Goal: Transaction & Acquisition: Download file/media

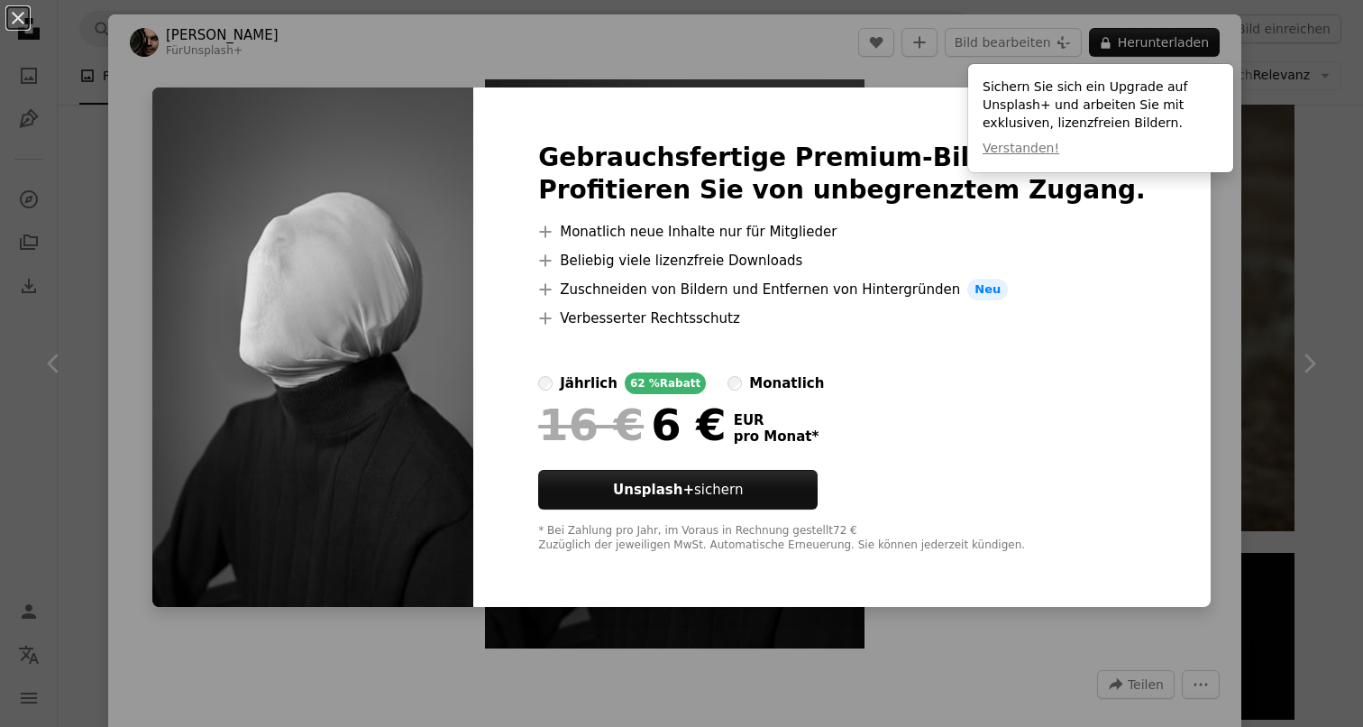
scroll to position [98553, 0]
click at [1264, 112] on div "An X shape Gebrauchsfertige Premium-Bilder. Profitieren Sie von unbegrenztem Zu…" at bounding box center [681, 363] width 1363 height 727
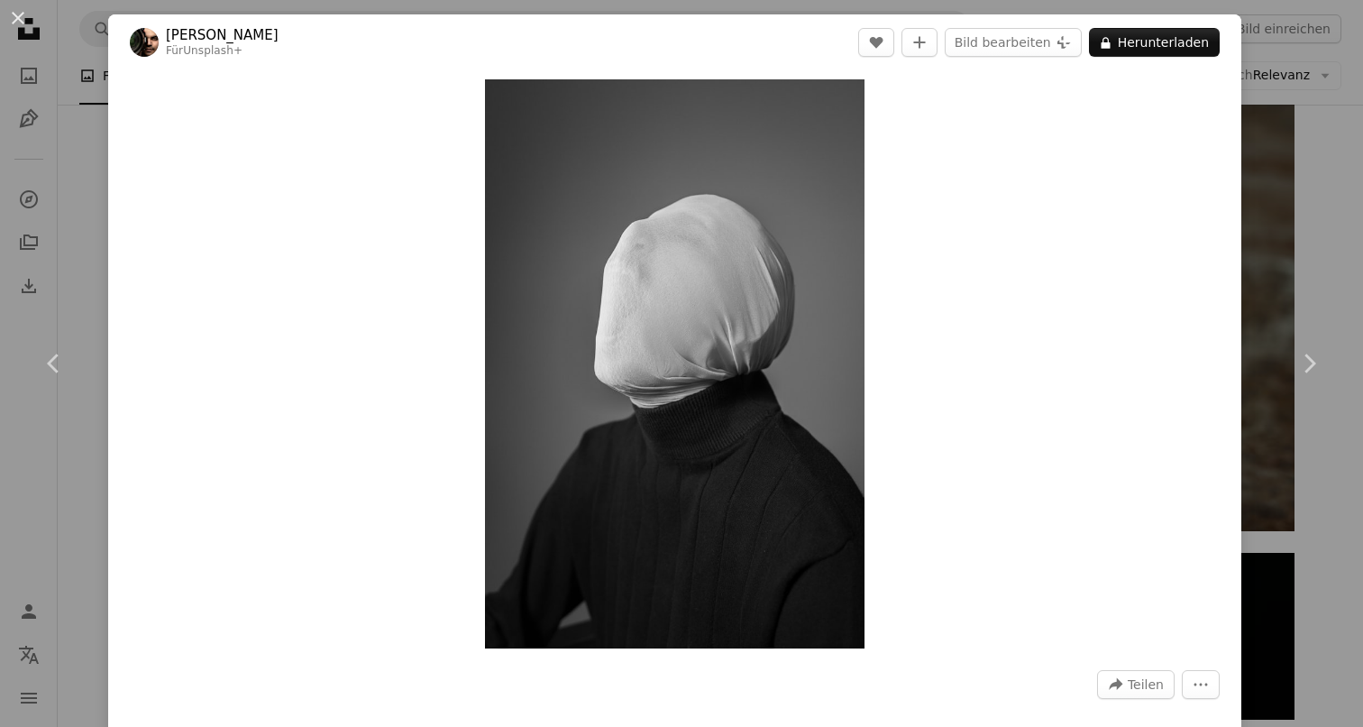
click at [1294, 113] on div "An X shape Chevron left Chevron right [PERSON_NAME] Für Unsplash+ A heart A plu…" at bounding box center [681, 363] width 1363 height 727
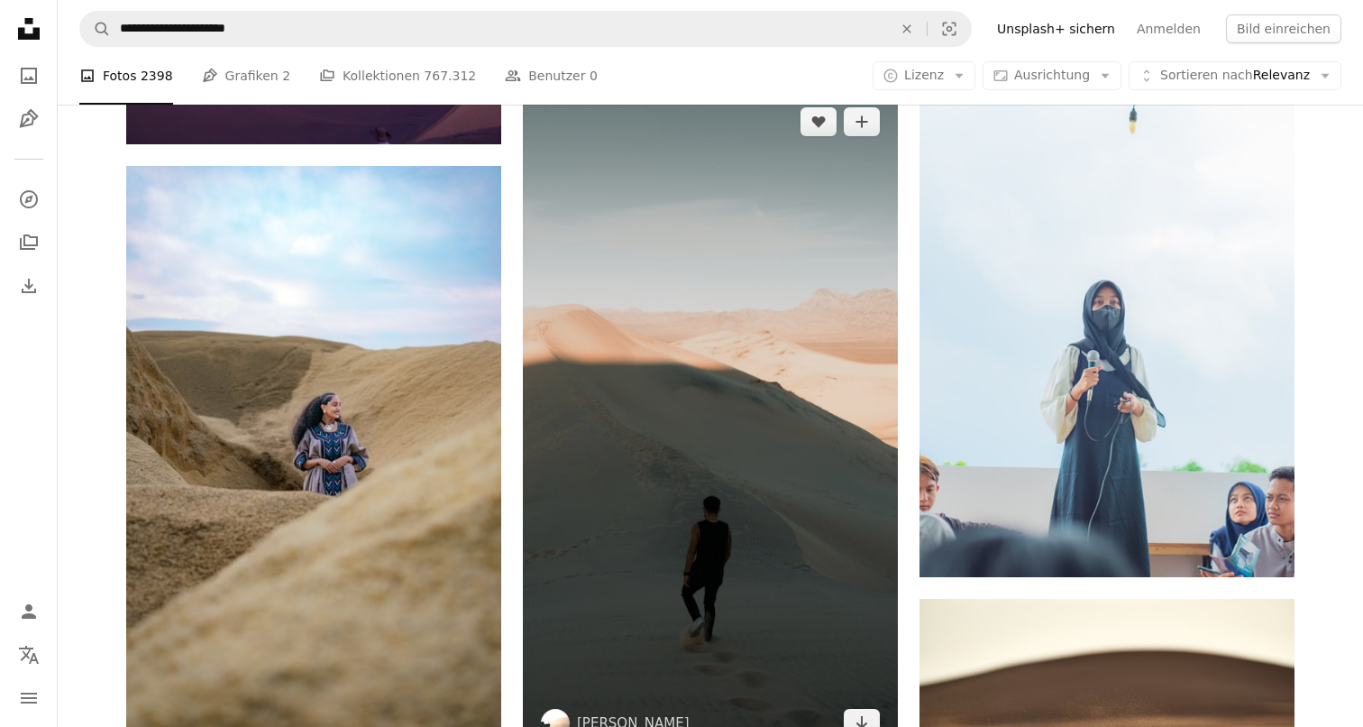
scroll to position [172968, 0]
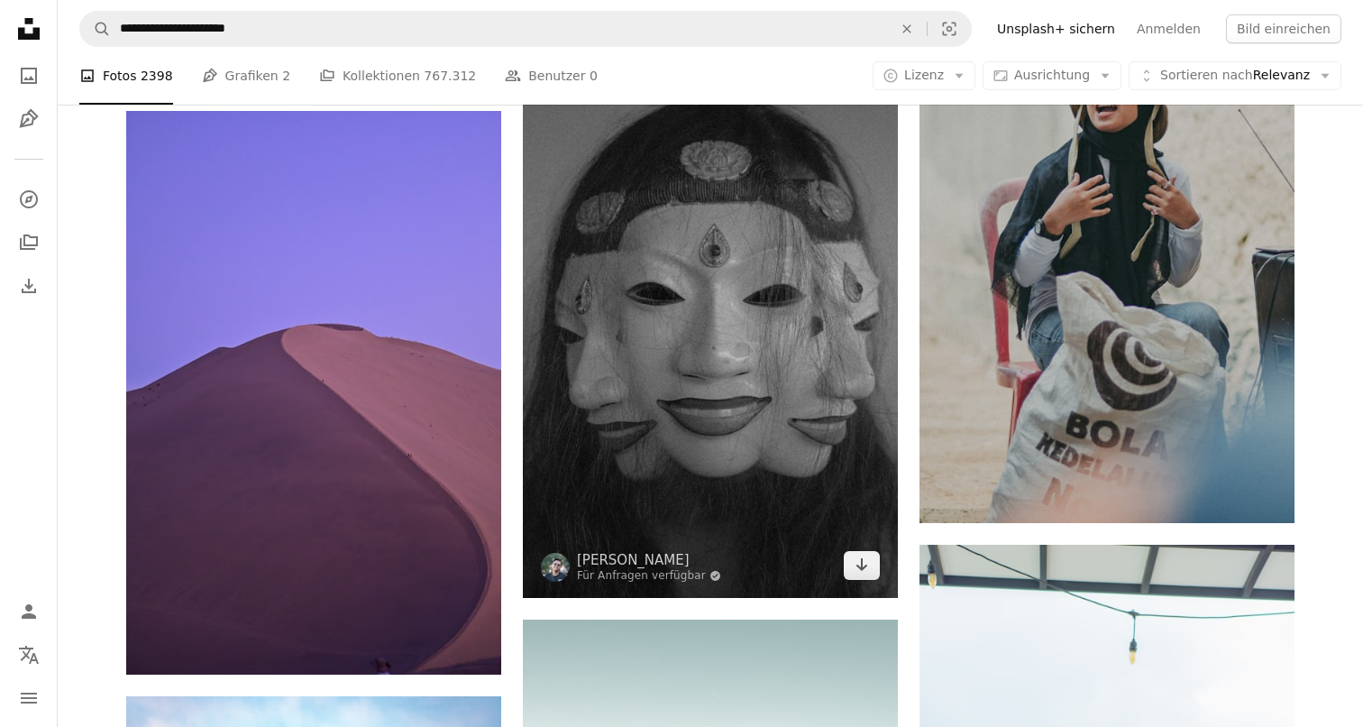
click at [707, 295] on img at bounding box center [710, 316] width 375 height 563
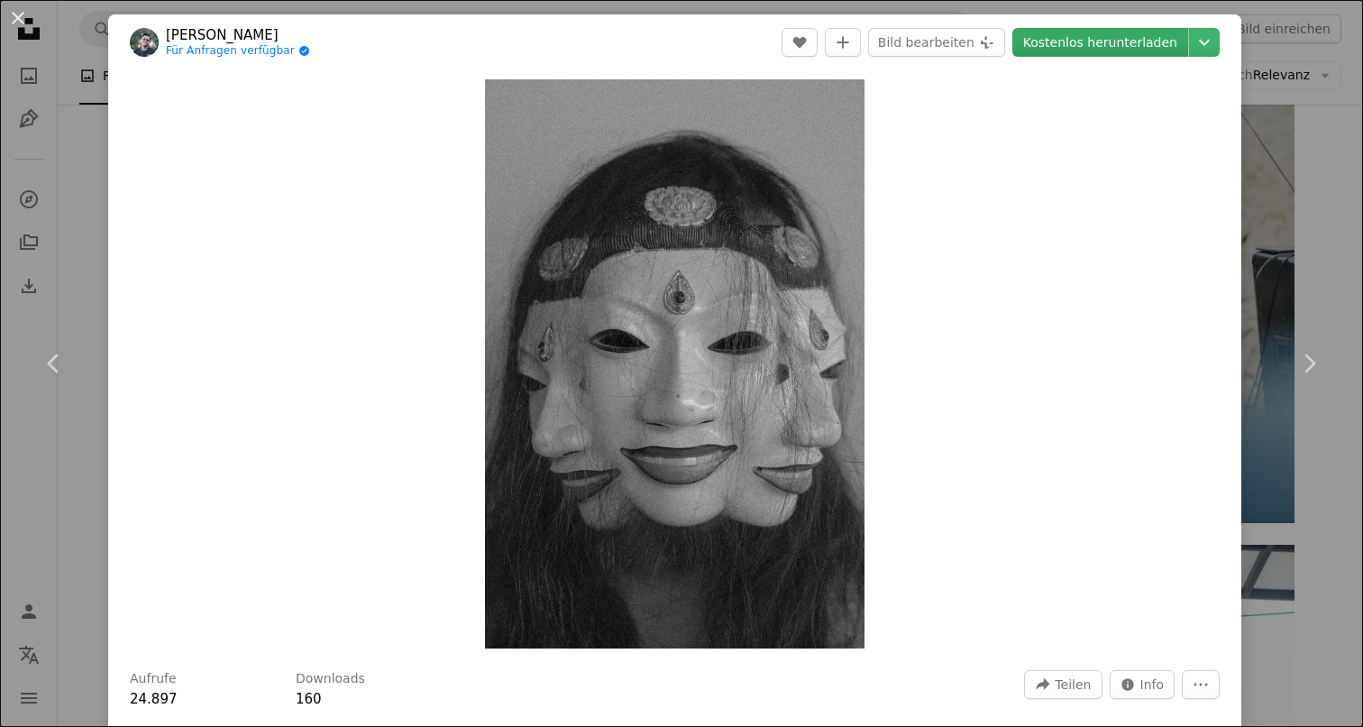
click at [1093, 48] on link "Kostenlos herunterladen" at bounding box center [1101, 42] width 176 height 29
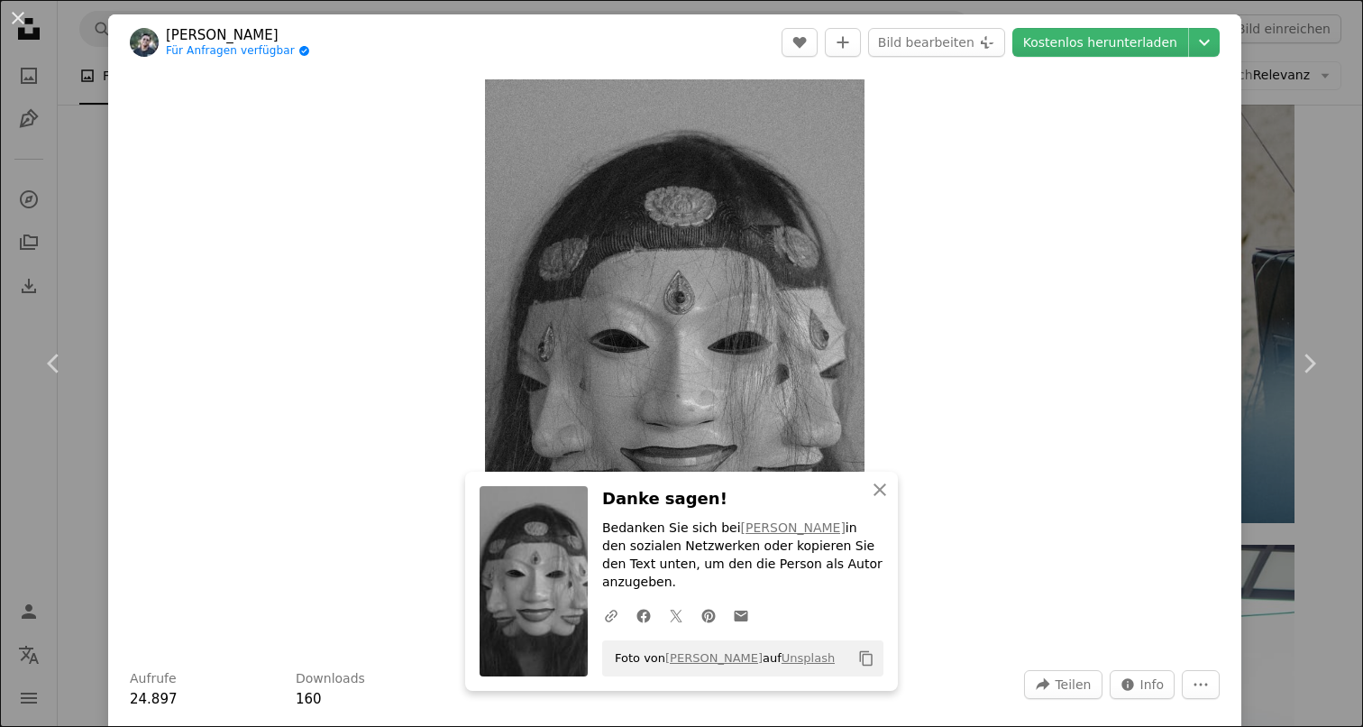
click at [1303, 258] on div "An X shape Chevron left Chevron right Gita Karisma Für Anfragen verfügbar A che…" at bounding box center [681, 363] width 1363 height 727
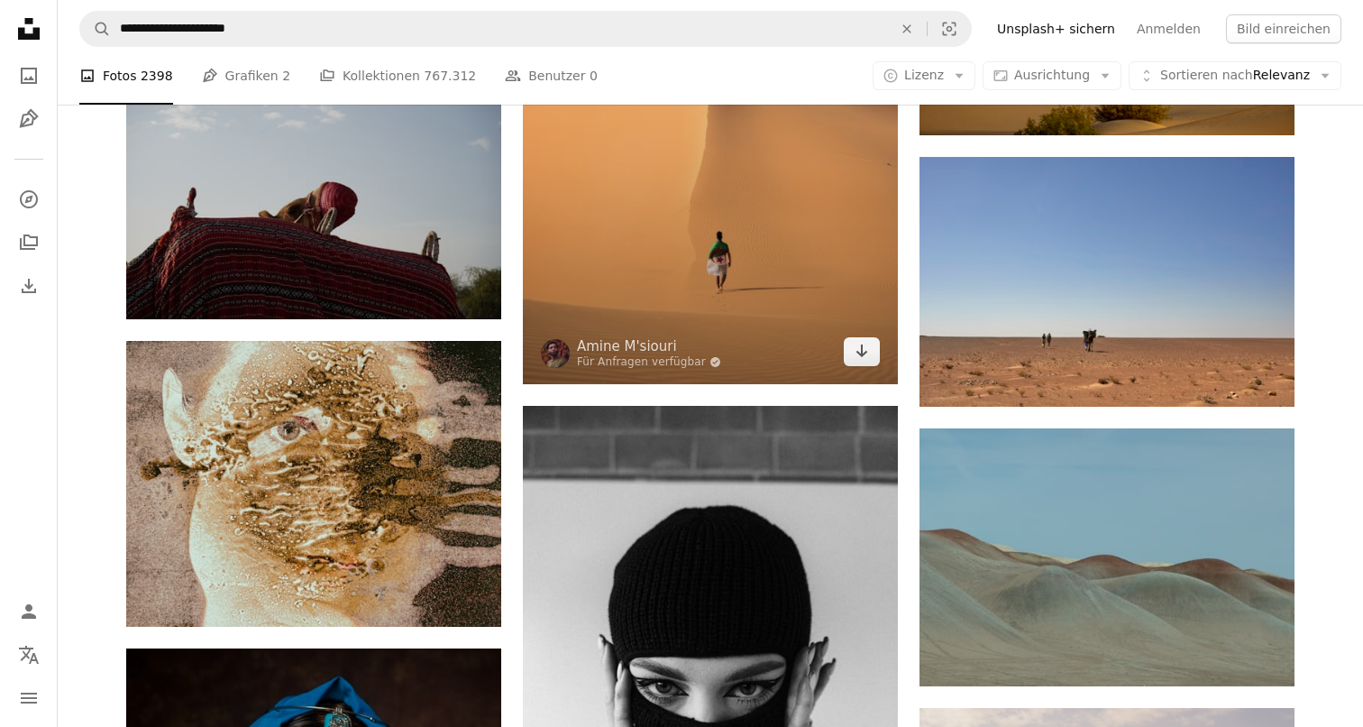
scroll to position [195462, 0]
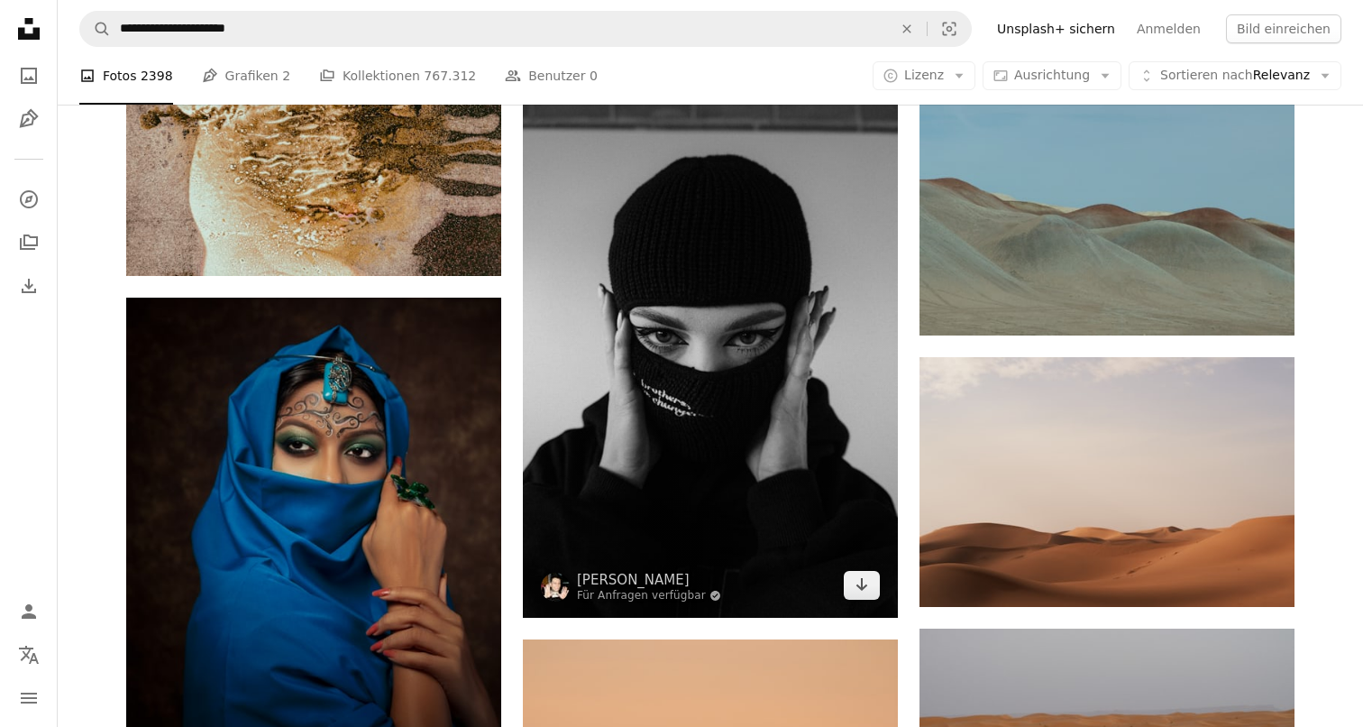
click at [807, 319] on img at bounding box center [710, 336] width 375 height 563
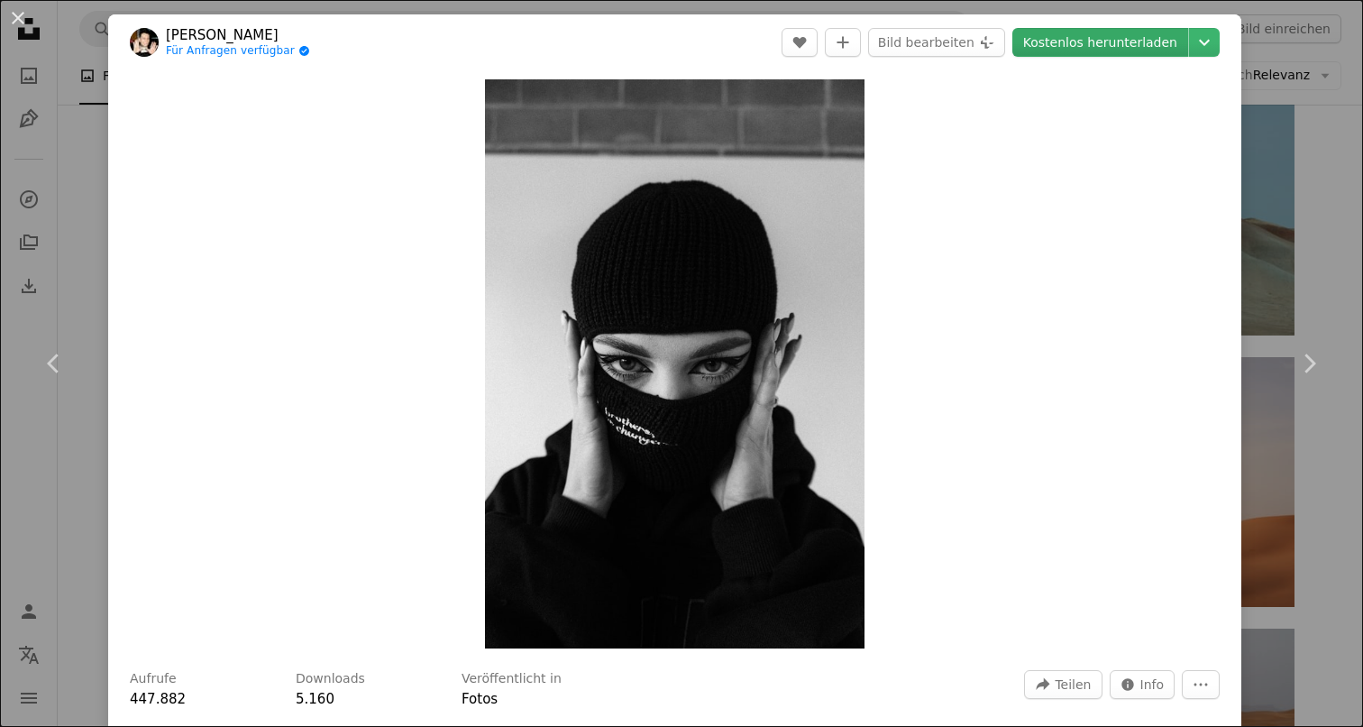
click at [1100, 50] on link "Kostenlos herunterladen" at bounding box center [1101, 42] width 176 height 29
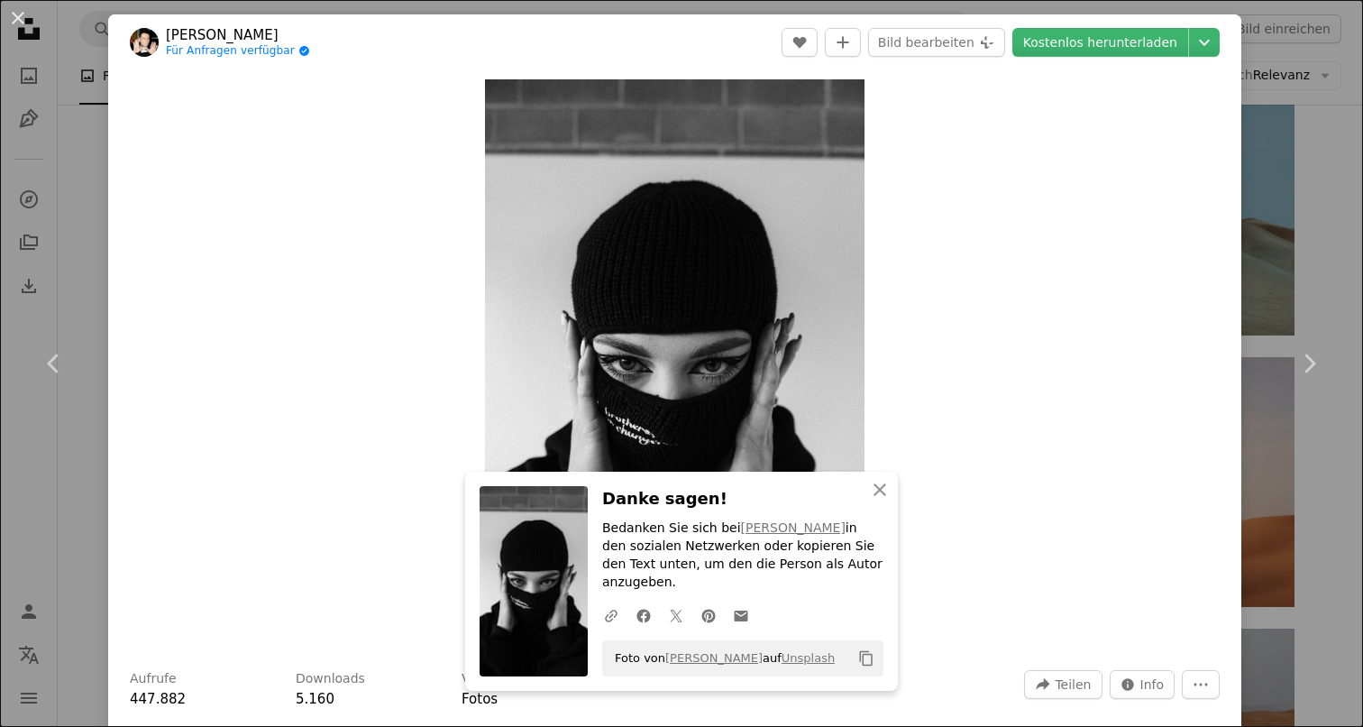
click at [1295, 212] on div "An X shape Chevron left Chevron right [PERSON_NAME] Für Anfragen verfügbar A ch…" at bounding box center [681, 363] width 1363 height 727
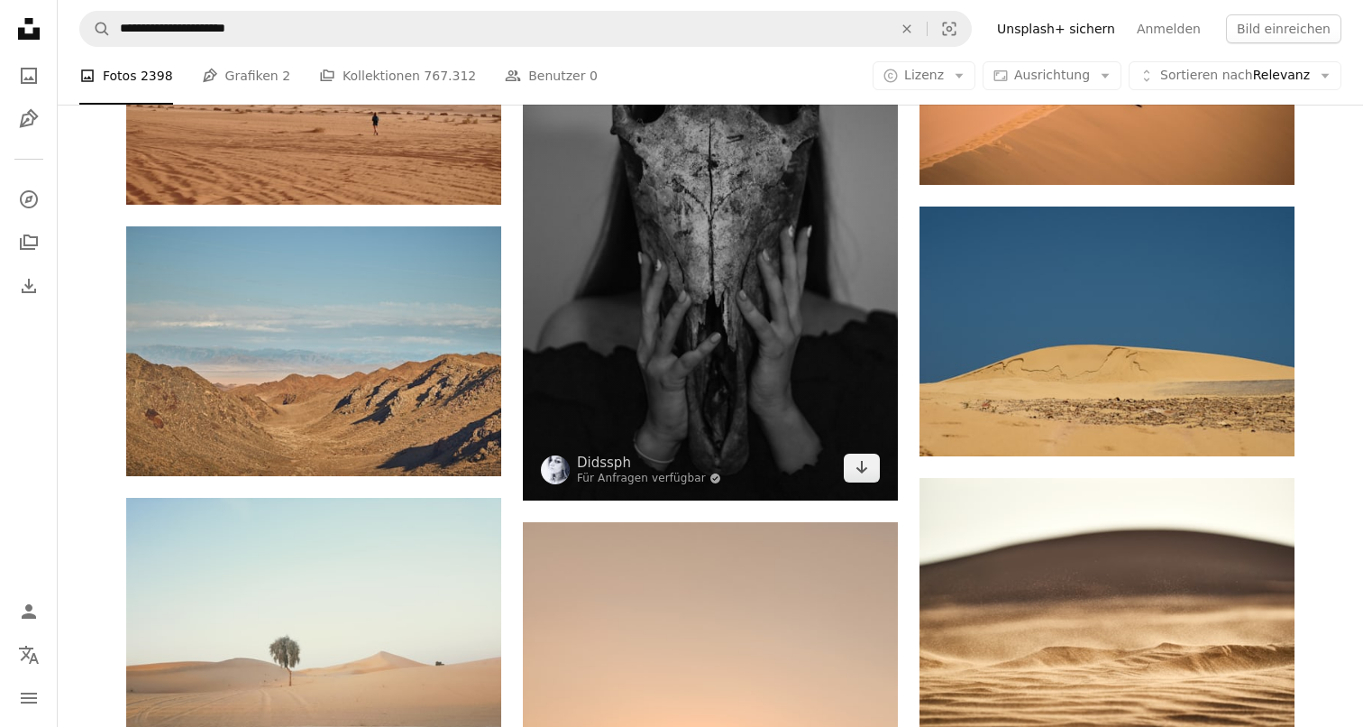
scroll to position [200378, 0]
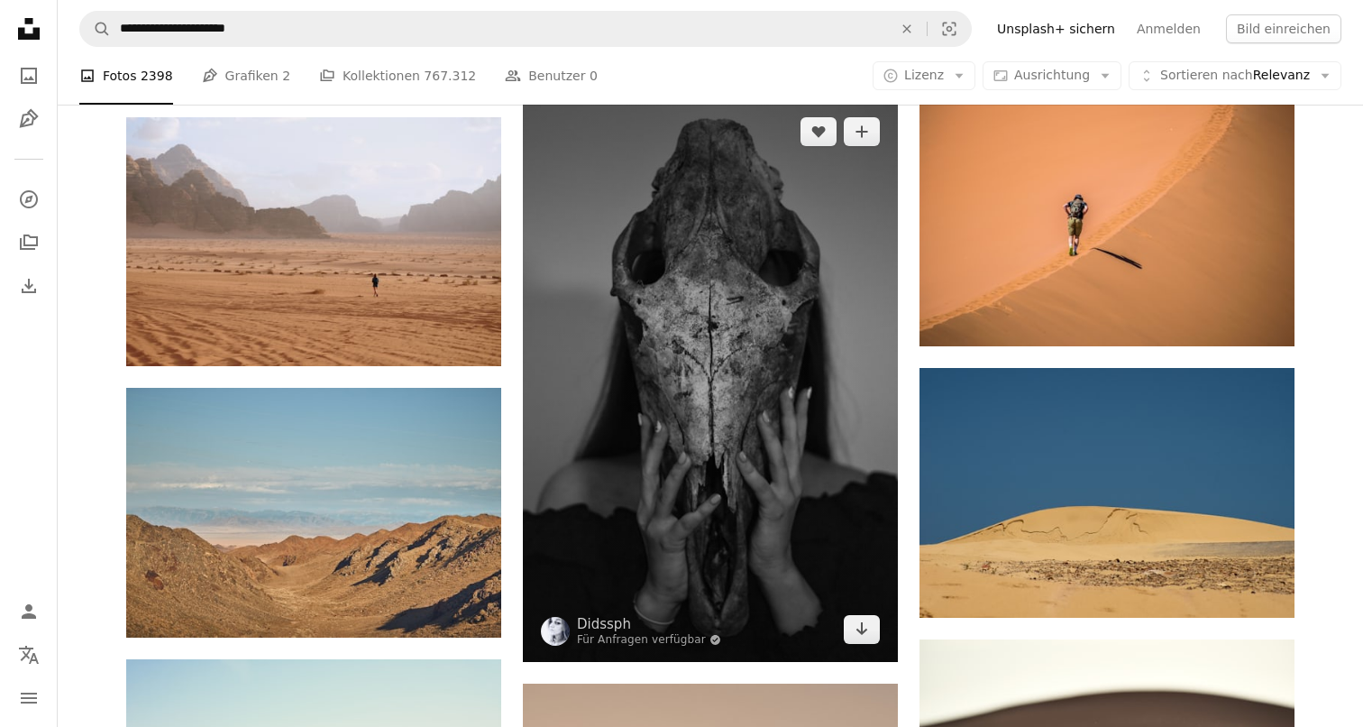
click at [757, 280] on img at bounding box center [710, 380] width 375 height 563
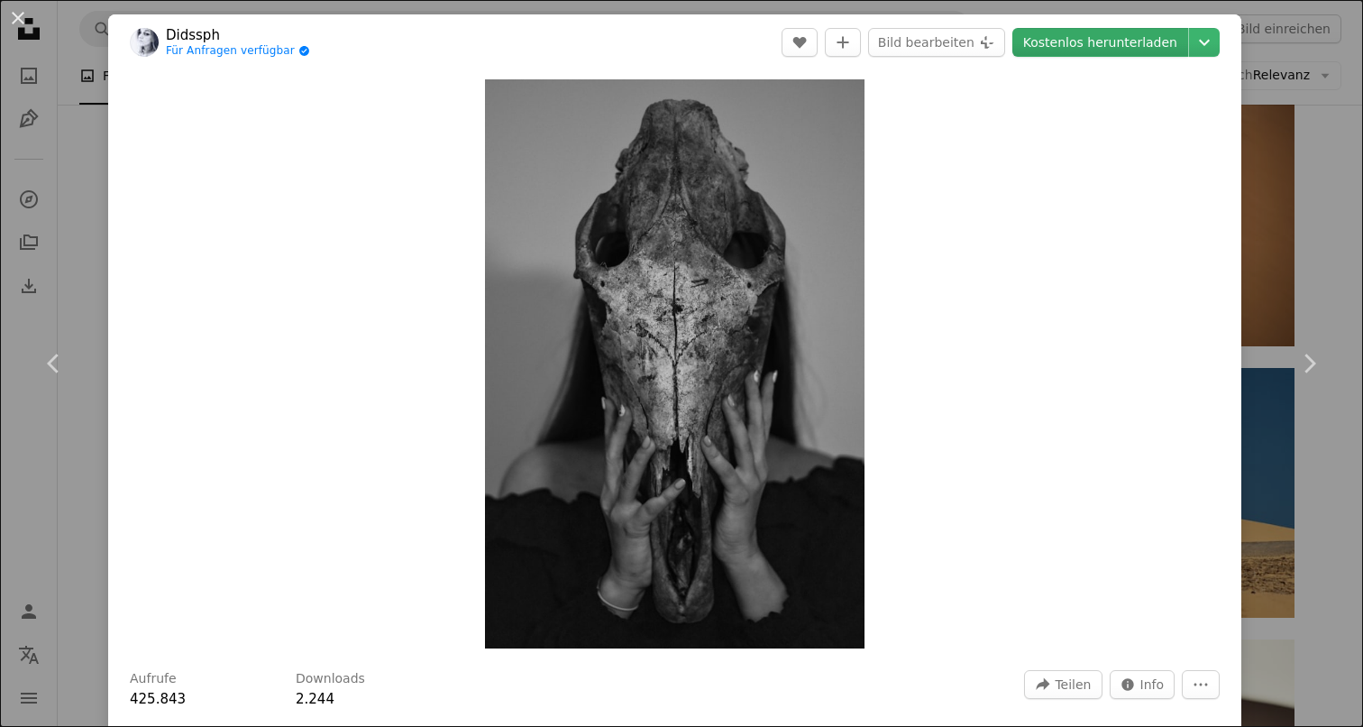
click at [1085, 42] on link "Kostenlos herunterladen" at bounding box center [1101, 42] width 176 height 29
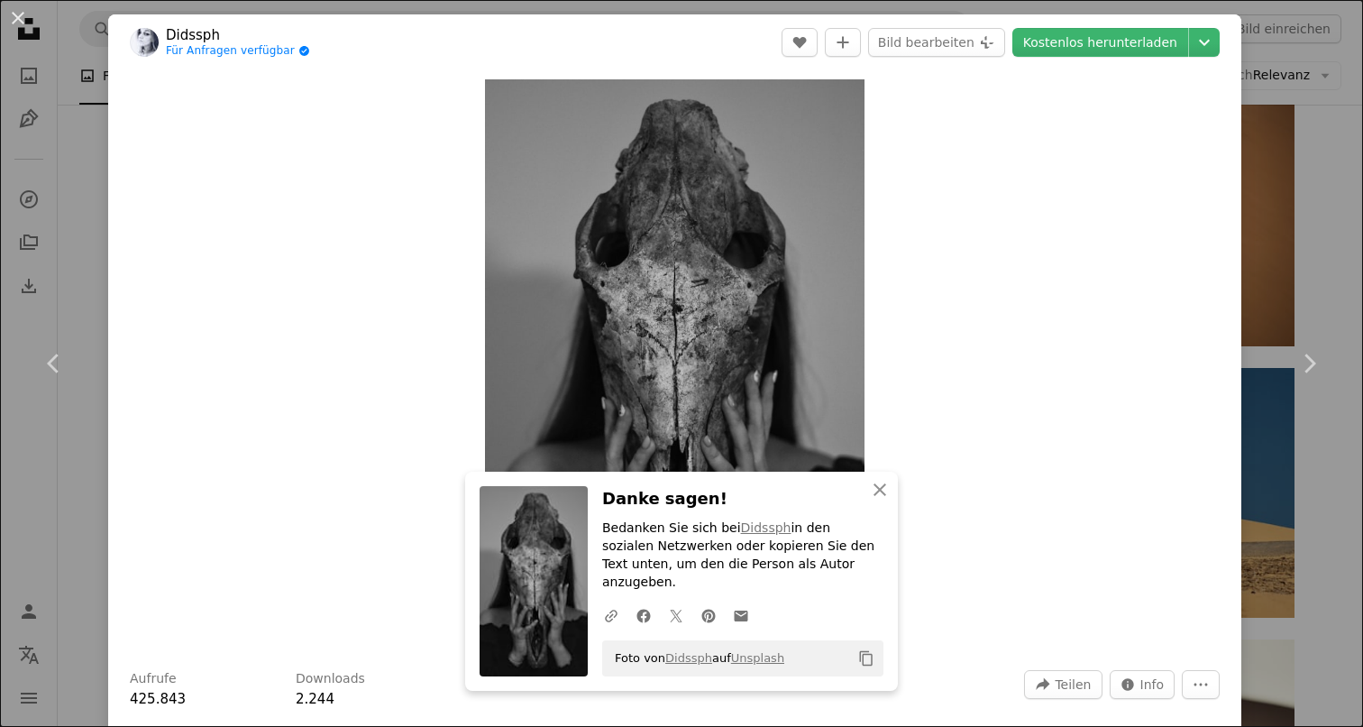
click at [1315, 216] on div "An X shape Chevron left Chevron right Didssph Für Anfragen verfügbar A checkmar…" at bounding box center [681, 363] width 1363 height 727
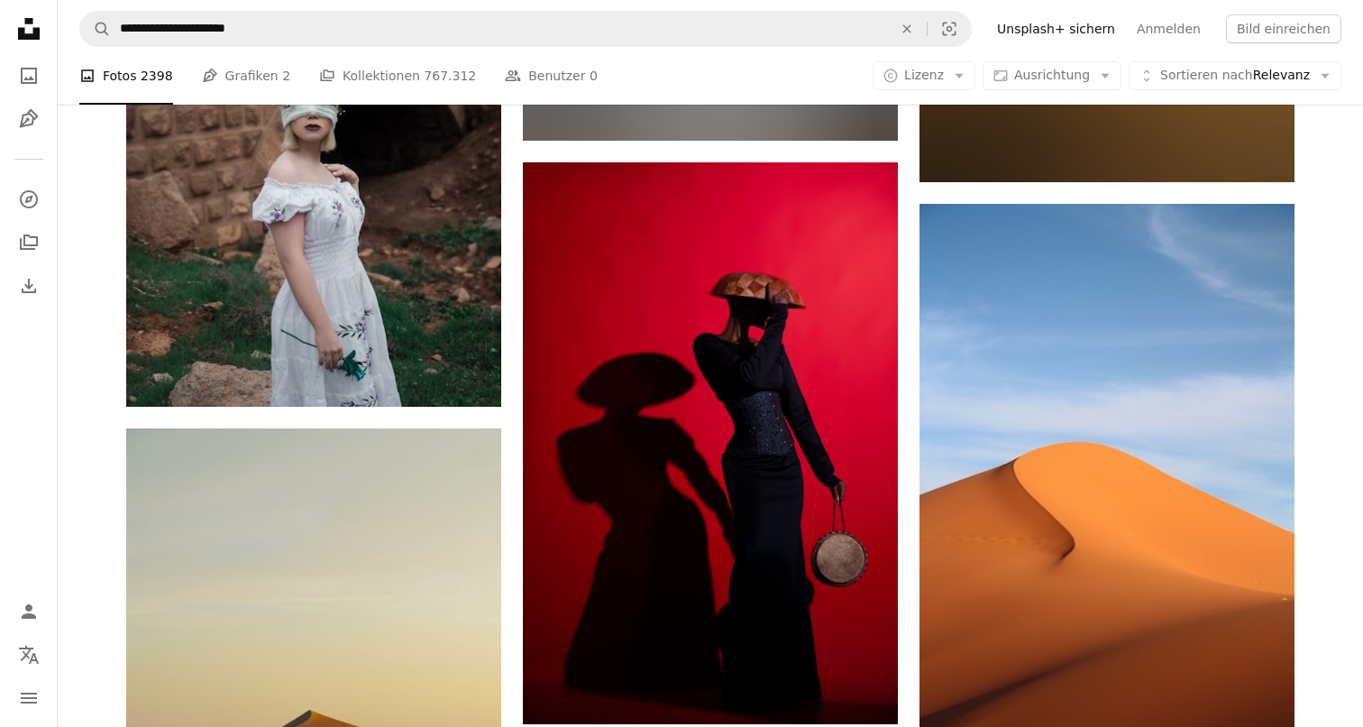
scroll to position [205027, 0]
